Goal: Navigation & Orientation: Find specific page/section

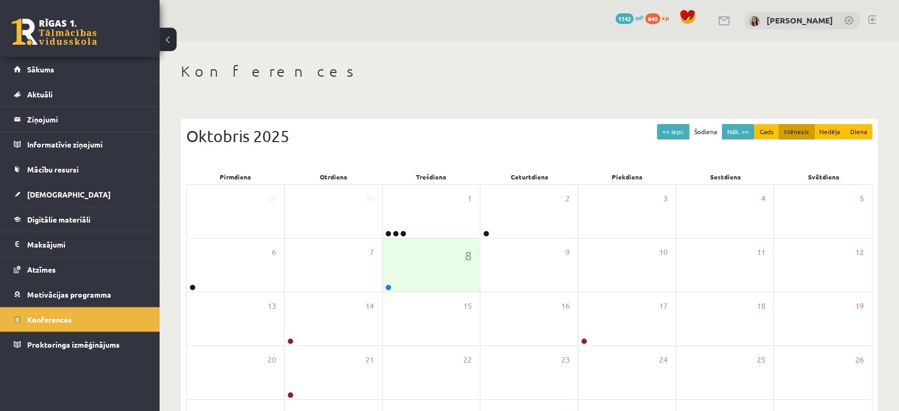
drag, startPoint x: 0, startPoint y: 0, endPoint x: 58, endPoint y: 36, distance: 68.3
click at [58, 36] on link at bounding box center [54, 32] width 85 height 27
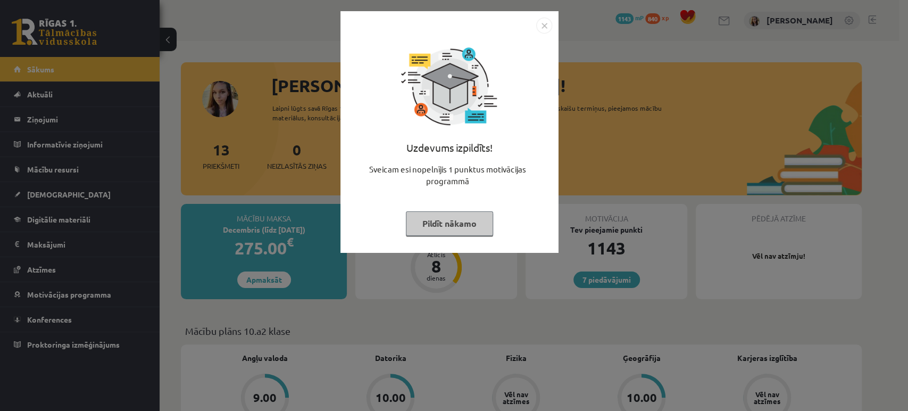
click at [421, 227] on button "Pildīt nākamo" at bounding box center [449, 223] width 87 height 24
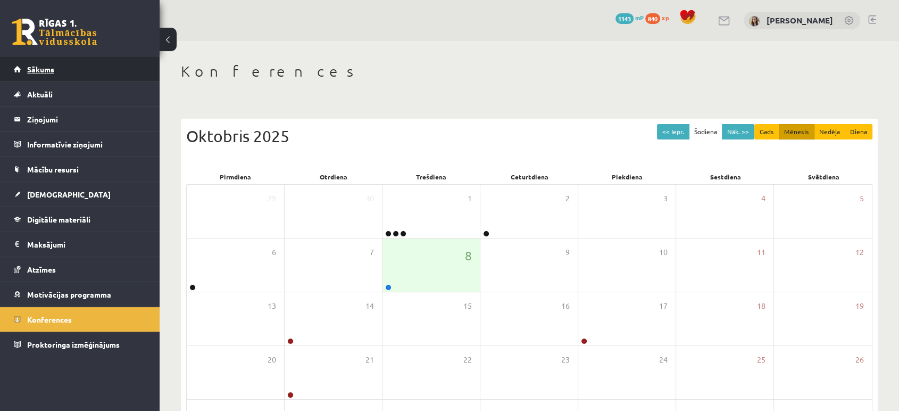
click at [34, 72] on span "Sākums" at bounding box center [40, 69] width 27 height 10
